Goal: Find specific page/section: Find specific page/section

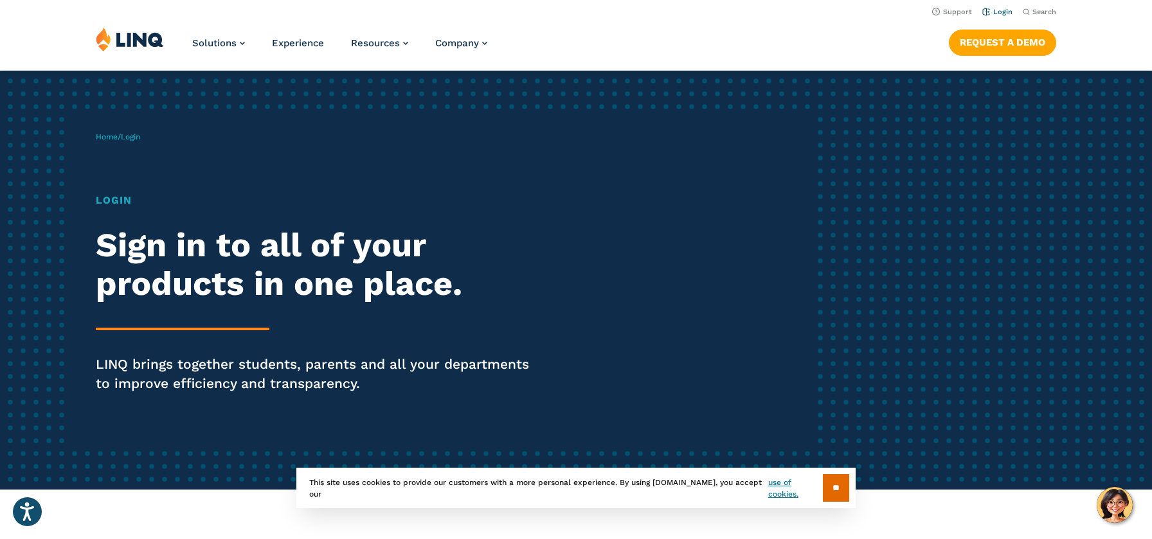
click at [1000, 12] on link "Login" at bounding box center [997, 12] width 30 height 8
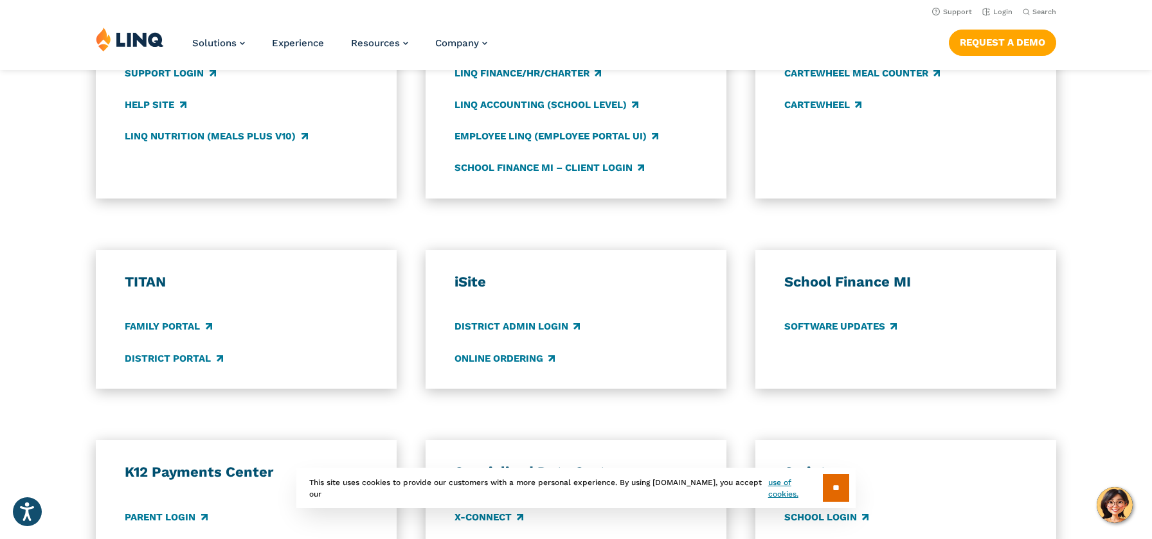
scroll to position [776, 0]
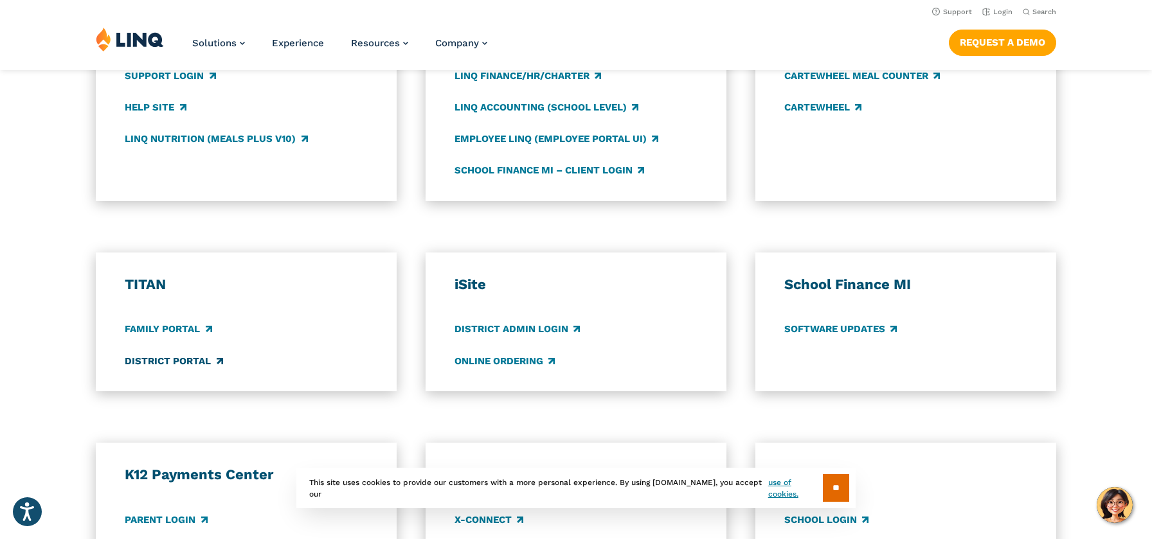
click at [170, 364] on link "District Portal" at bounding box center [174, 361] width 98 height 14
